Goal: Book appointment/travel/reservation

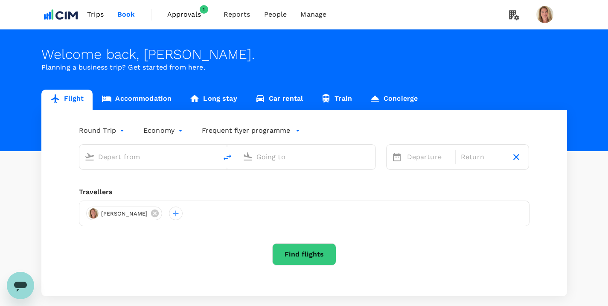
type input "Greenville-Spartanburg Intl (GSP)"
type input "[GEOGRAPHIC_DATA], [GEOGRAPHIC_DATA] (any)"
type input "Greenville-Spartanburg Intl (GSP)"
type input "[GEOGRAPHIC_DATA], [GEOGRAPHIC_DATA] (any)"
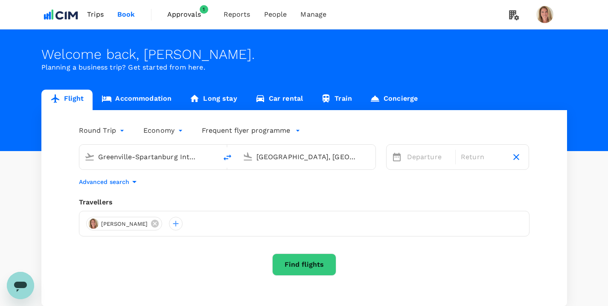
click at [183, 12] on span "Approvals" at bounding box center [188, 14] width 43 height 10
